Goal: Navigation & Orientation: Find specific page/section

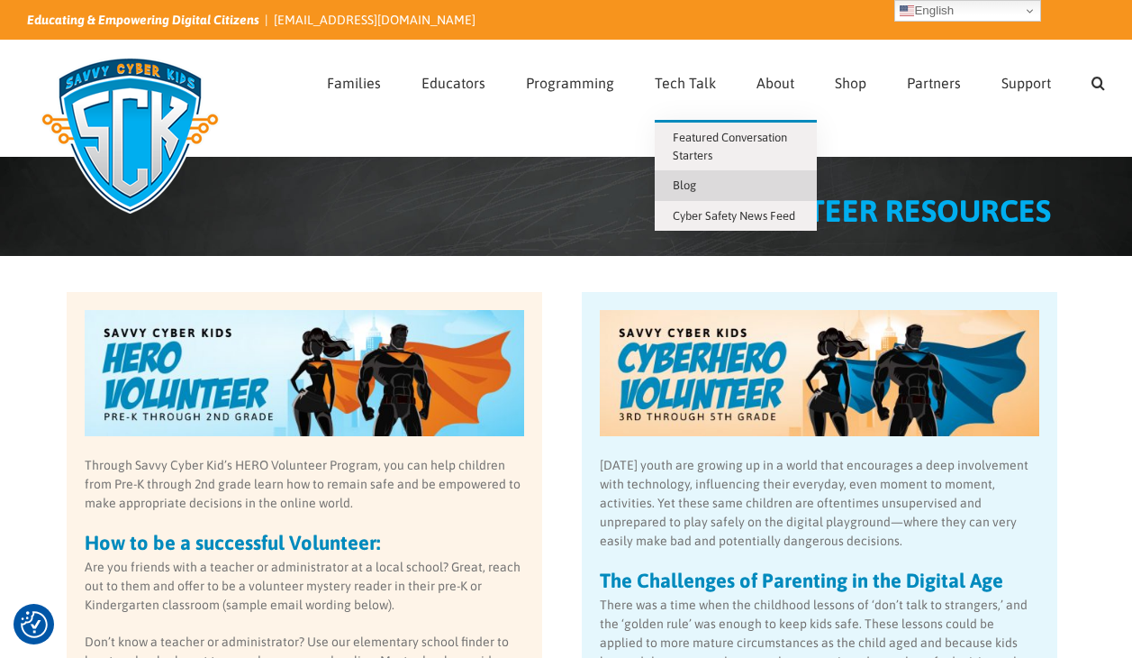
click at [687, 184] on span "Blog" at bounding box center [684, 185] width 23 height 14
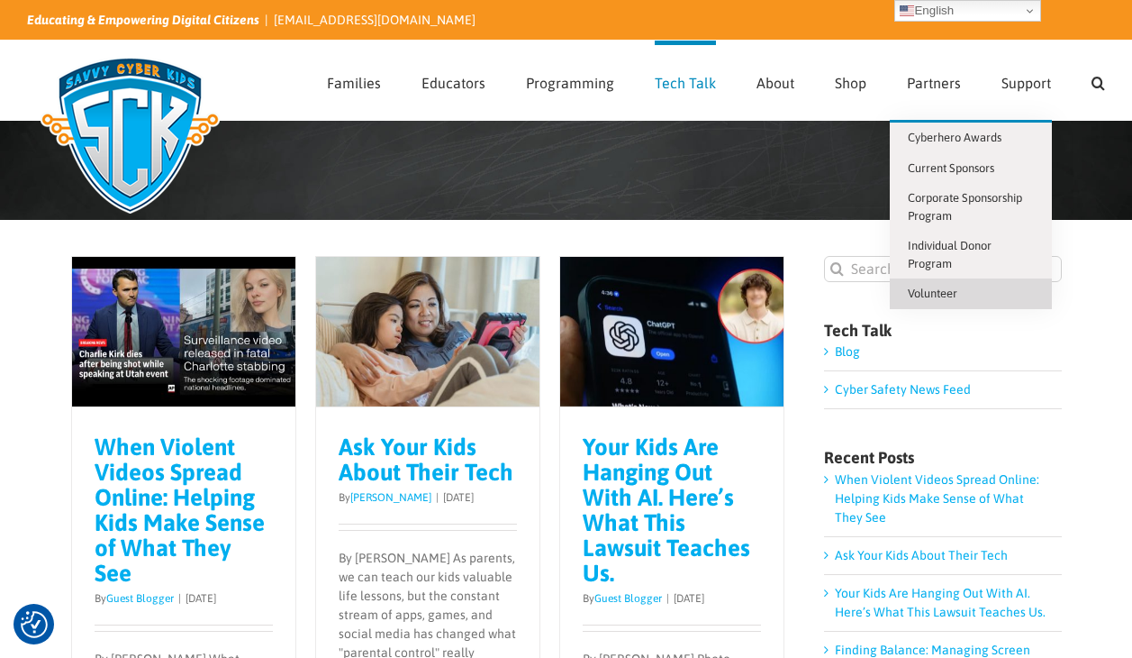
click at [948, 294] on span "Volunteer" at bounding box center [933, 293] width 50 height 14
